Goal: Communication & Community: Answer question/provide support

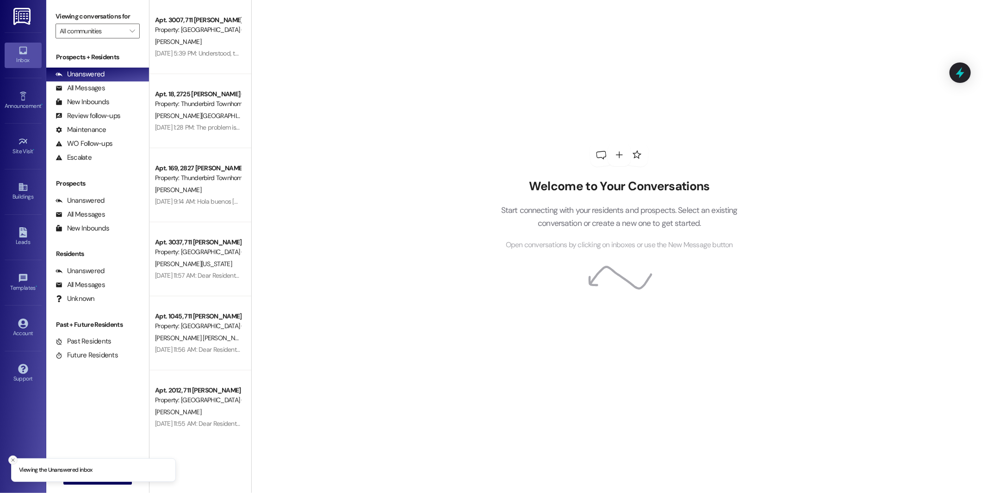
click at [10, 458] on icon "Close toast" at bounding box center [13, 460] width 6 height 6
click at [73, 473] on icon "" at bounding box center [76, 476] width 7 height 7
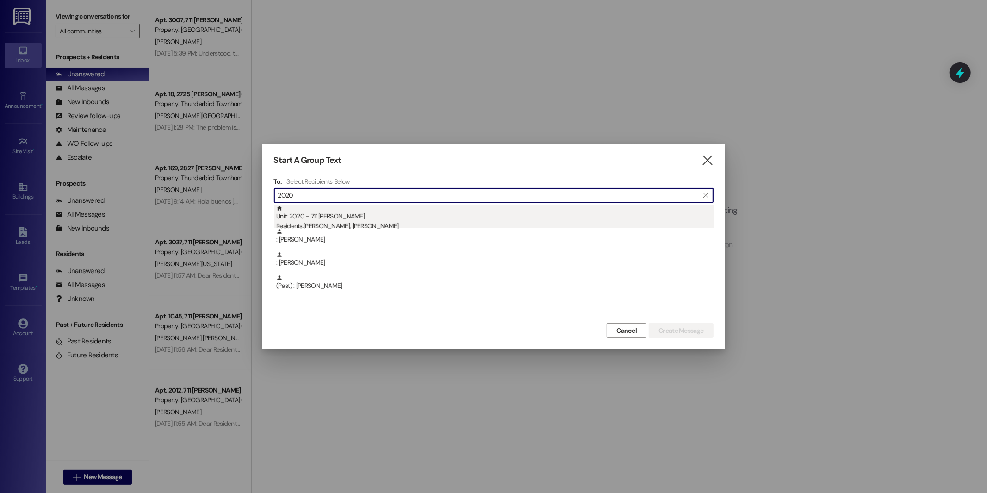
type input "2020"
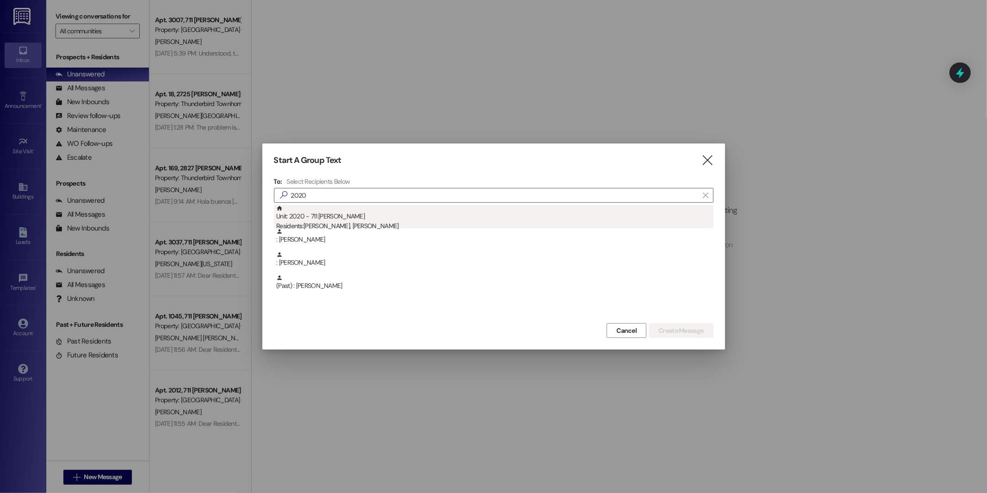
click at [393, 216] on div "Unit: 2020 - 711 [PERSON_NAME] C Residents: [PERSON_NAME], [PERSON_NAME]" at bounding box center [494, 218] width 437 height 26
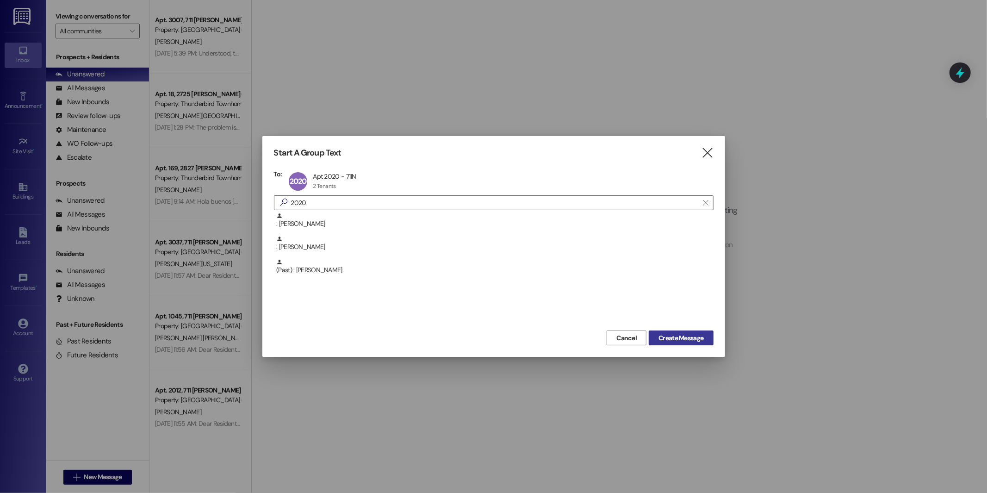
click at [661, 336] on span "Create Message" at bounding box center [680, 338] width 45 height 10
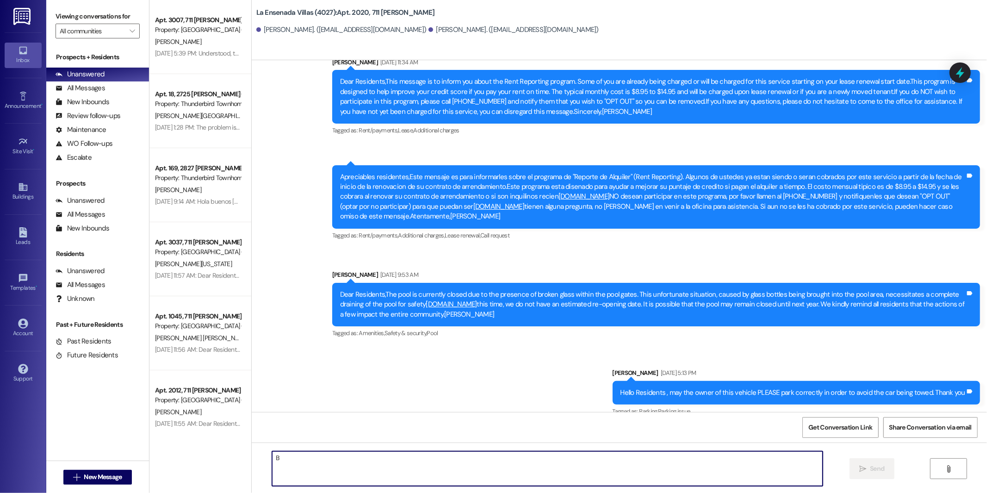
scroll to position [11939, 0]
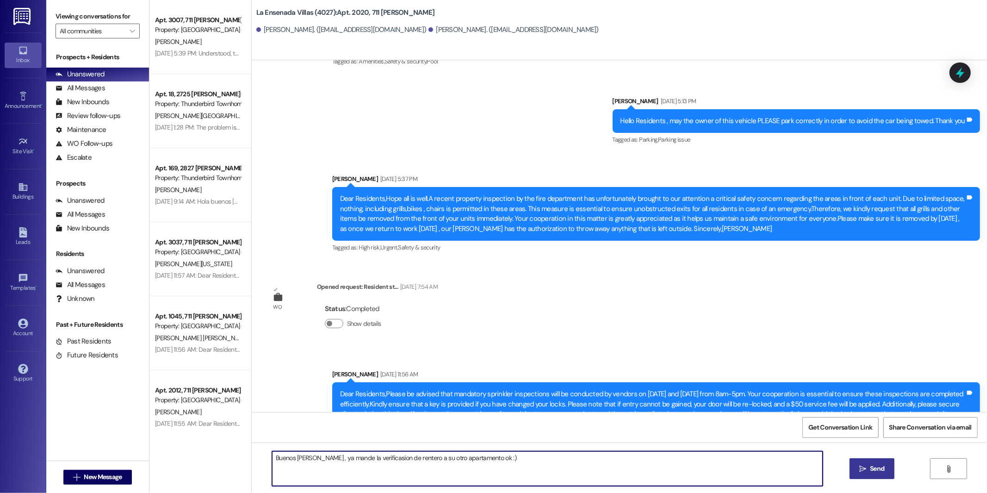
type textarea "Buenos [PERSON_NAME] , ya mande la verificasion de rentero a su otro apartament…"
click at [858, 471] on span " Send" at bounding box center [871, 468] width 29 height 10
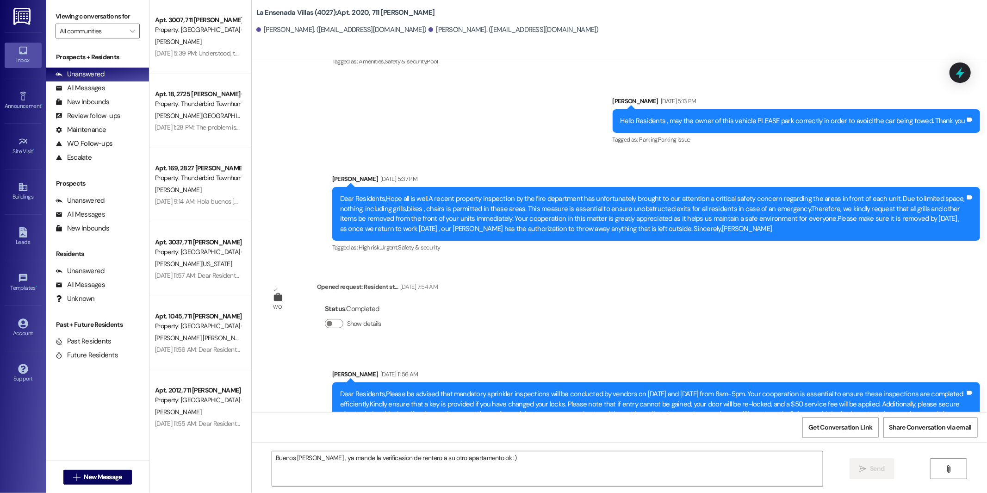
scroll to position [11939, 0]
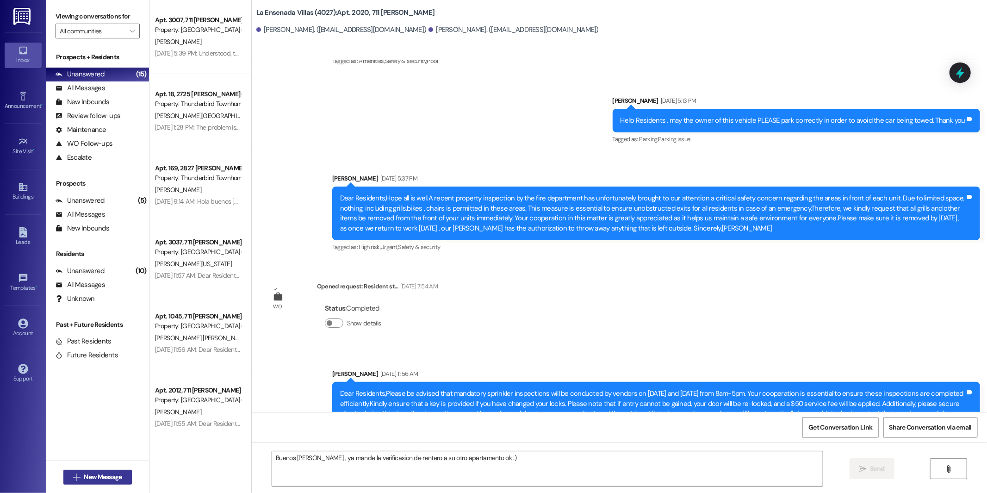
click at [104, 471] on button " New Message" at bounding box center [97, 476] width 68 height 15
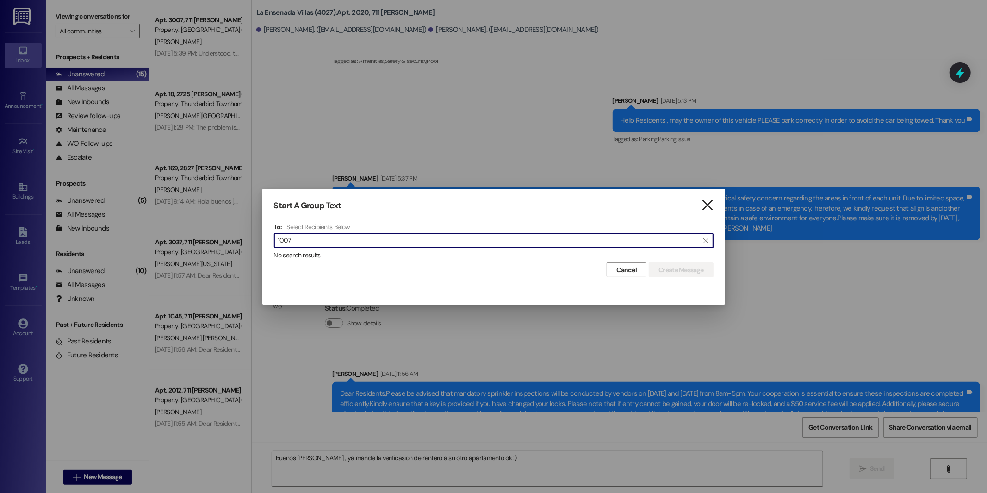
type input "1007"
click at [706, 204] on icon "" at bounding box center [707, 205] width 12 height 10
